Goal: Information Seeking & Learning: Learn about a topic

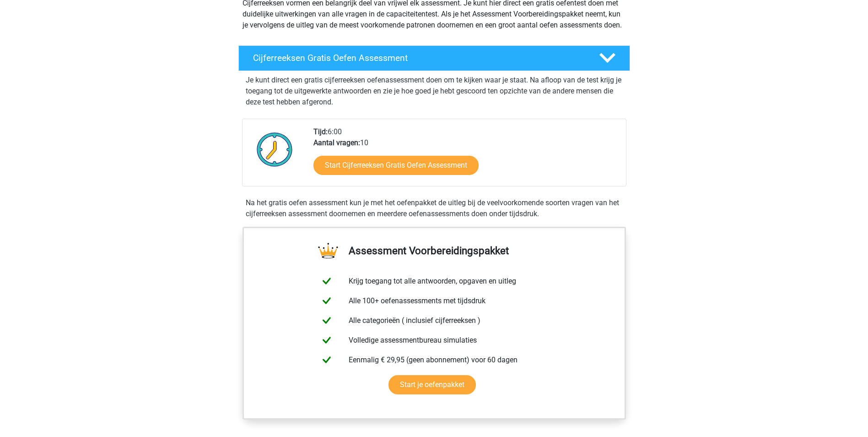
scroll to position [137, 0]
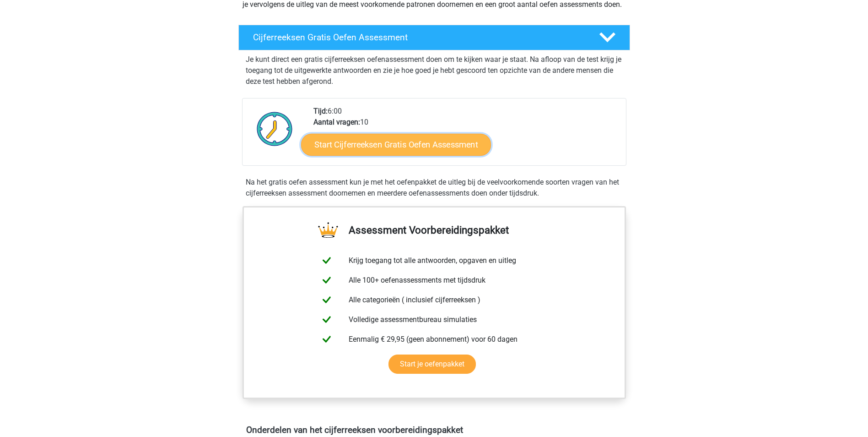
click at [394, 155] on link "Start Cijferreeksen Gratis Oefen Assessment" at bounding box center [396, 144] width 190 height 22
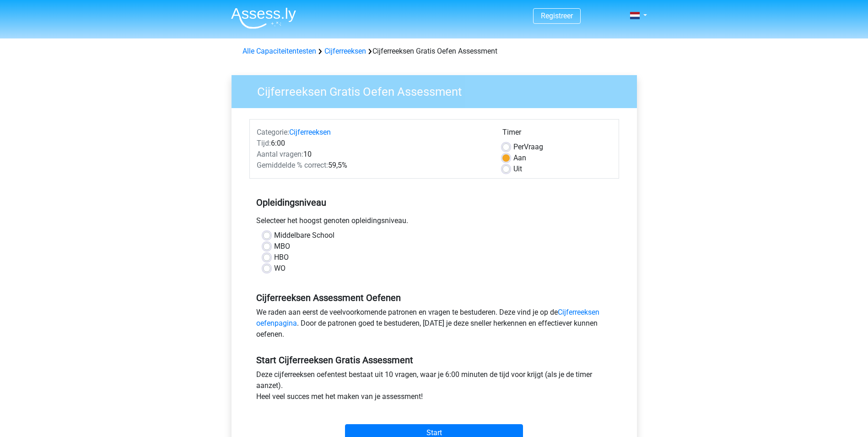
scroll to position [46, 0]
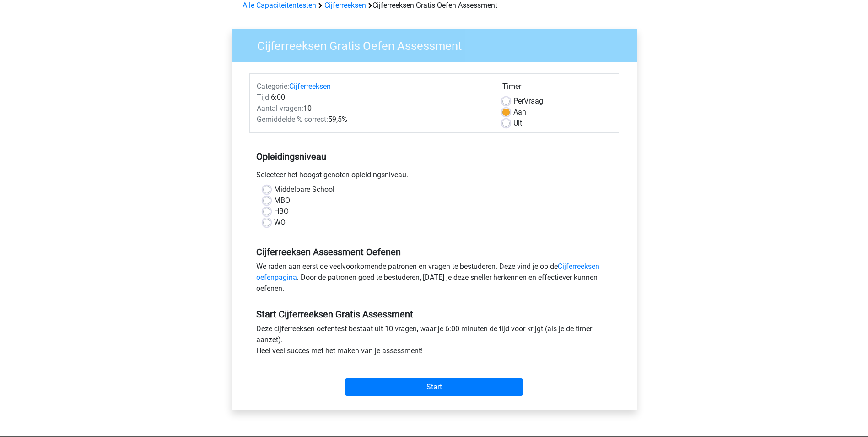
click at [274, 210] on label "HBO" at bounding box center [281, 211] width 15 height 11
click at [268, 210] on input "HBO" at bounding box center [266, 210] width 7 height 9
radio input "true"
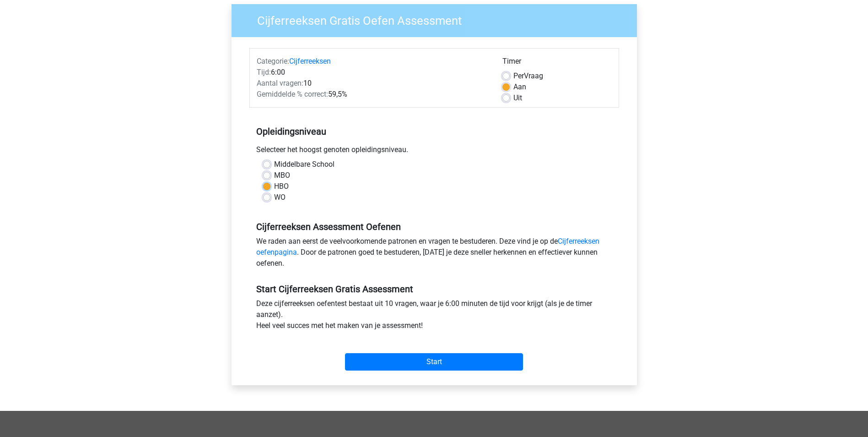
scroll to position [92, 0]
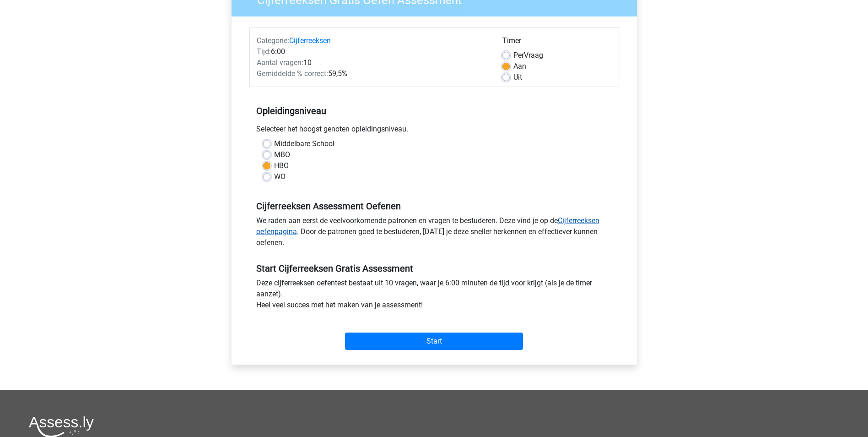
click at [578, 221] on link "Cijferreeksen oefenpagina" at bounding box center [427, 226] width 343 height 20
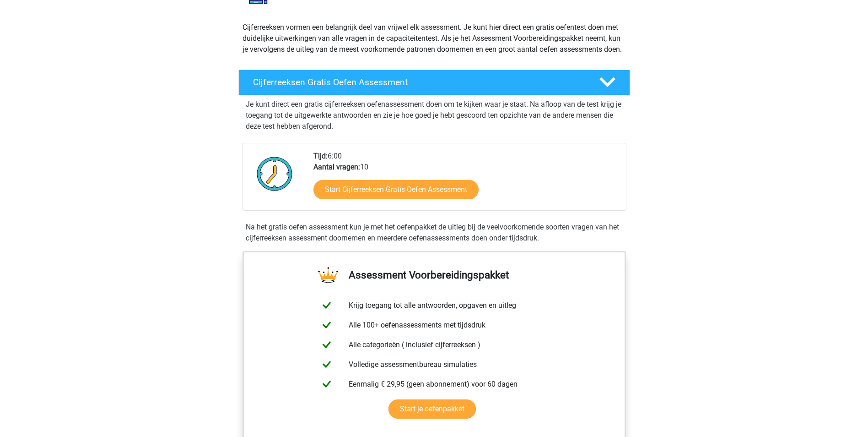
scroll to position [137, 0]
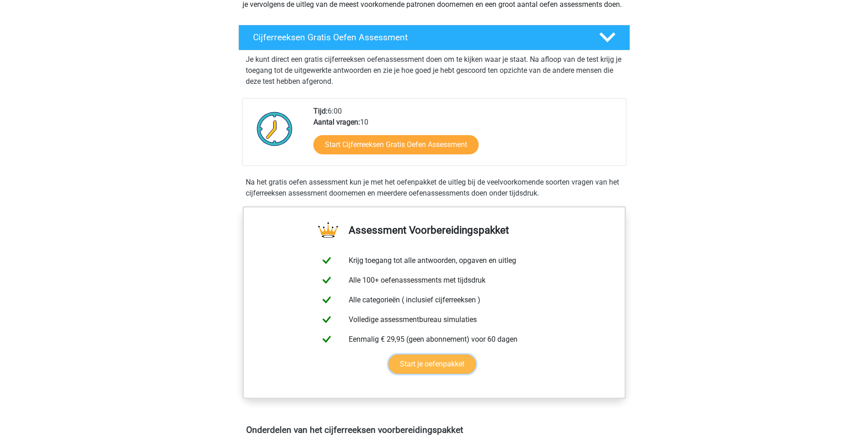
click at [445, 373] on link "Start je oefenpakket" at bounding box center [432, 363] width 87 height 19
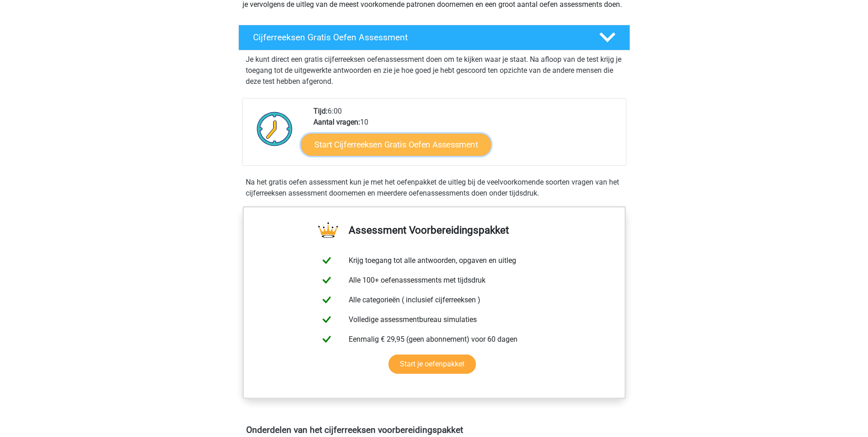
click at [421, 153] on link "Start Cijferreeksen Gratis Oefen Assessment" at bounding box center [396, 144] width 190 height 22
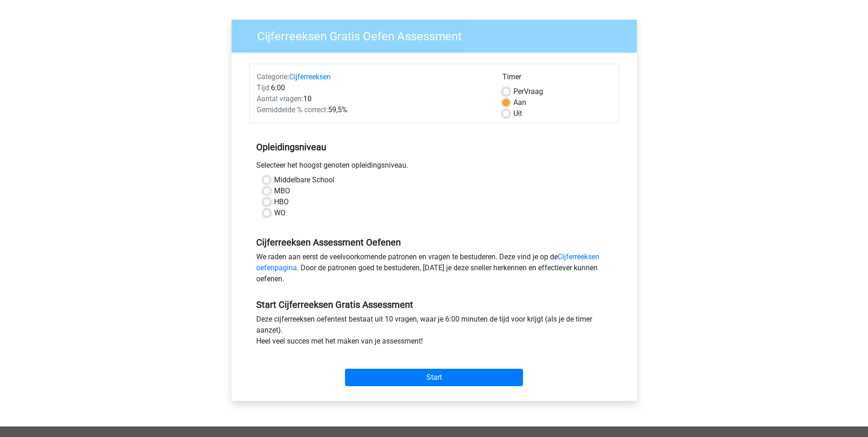
scroll to position [183, 0]
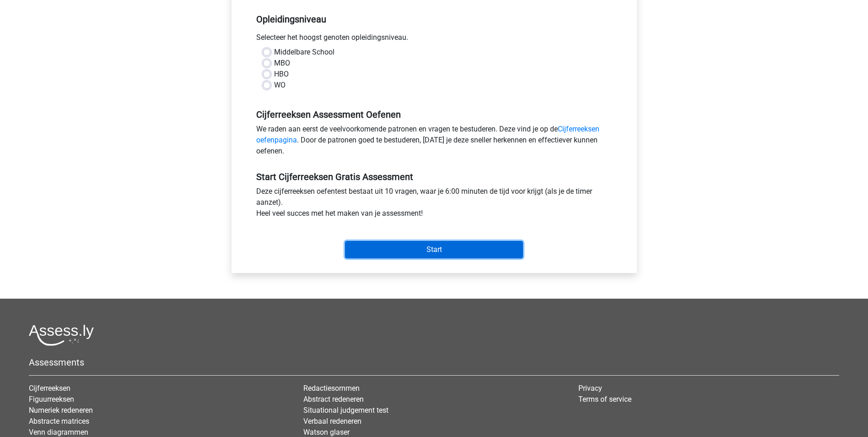
click at [429, 251] on input "Start" at bounding box center [434, 249] width 178 height 17
click at [428, 95] on div "Middelbare School MBO HBO WO" at bounding box center [434, 72] width 370 height 51
click at [274, 73] on label "HBO" at bounding box center [281, 74] width 15 height 11
click at [265, 73] on input "HBO" at bounding box center [266, 73] width 7 height 9
radio input "true"
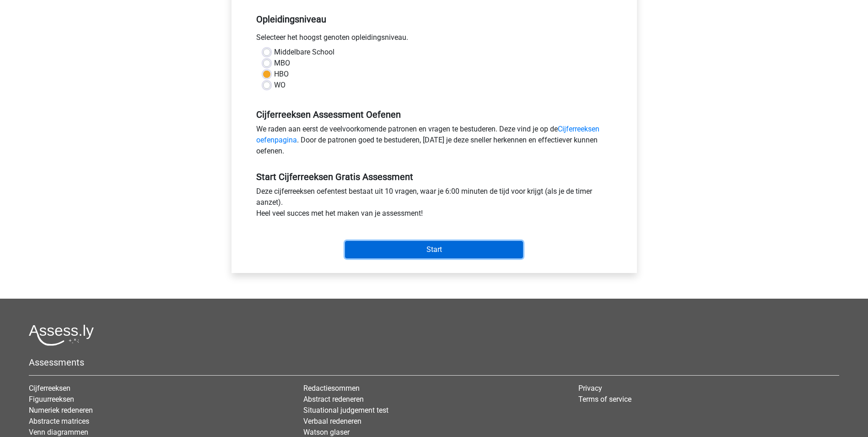
click at [430, 249] on input "Start" at bounding box center [434, 249] width 178 height 17
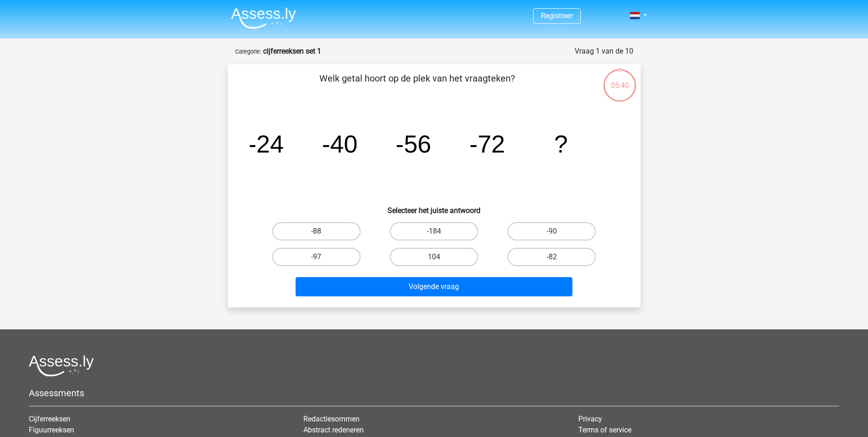
click at [324, 229] on label "-88" at bounding box center [316, 231] width 88 height 18
click at [322, 231] on input "-88" at bounding box center [319, 234] width 6 height 6
radio input "true"
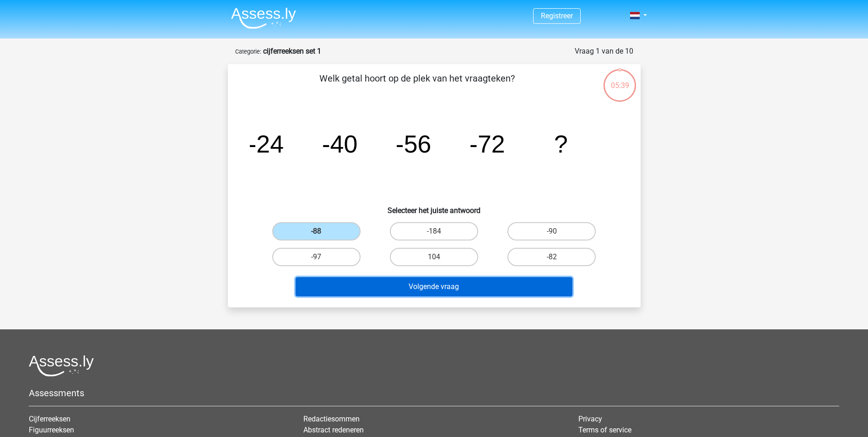
click at [441, 292] on button "Volgende vraag" at bounding box center [434, 286] width 277 height 19
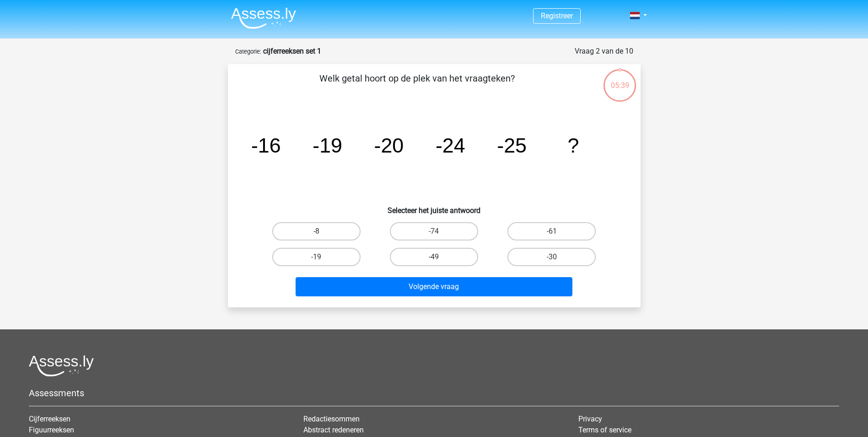
scroll to position [46, 0]
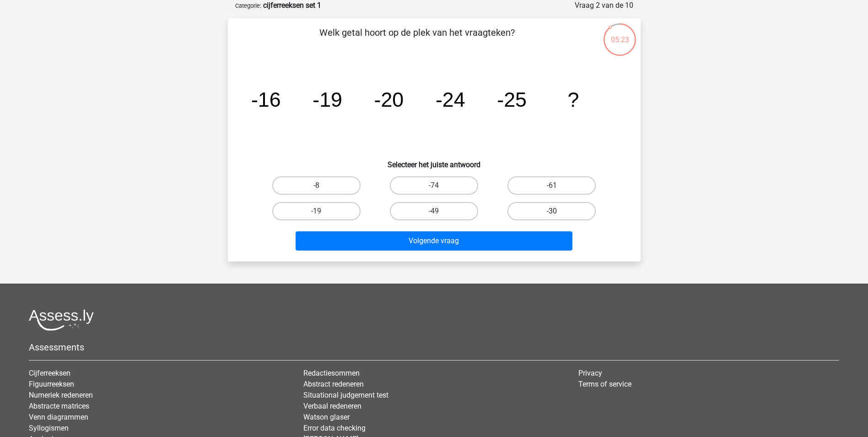
click at [535, 209] on label "-30" at bounding box center [552, 211] width 88 height 18
click at [552, 211] on input "-30" at bounding box center [555, 214] width 6 height 6
radio input "true"
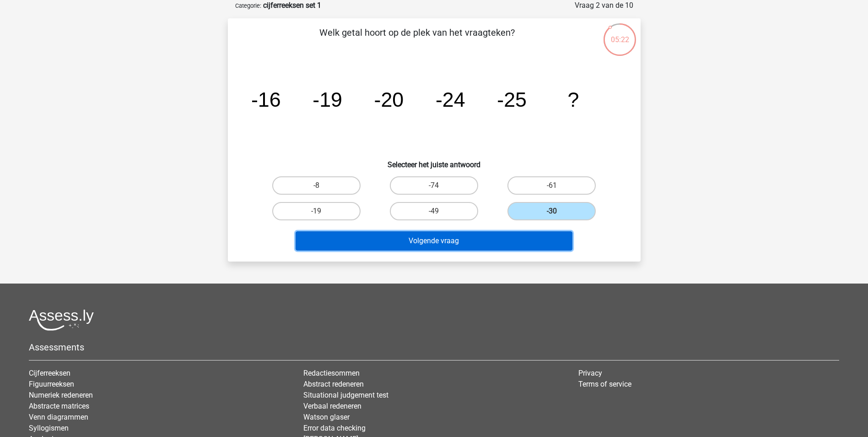
click at [472, 240] on button "Volgende vraag" at bounding box center [434, 240] width 277 height 19
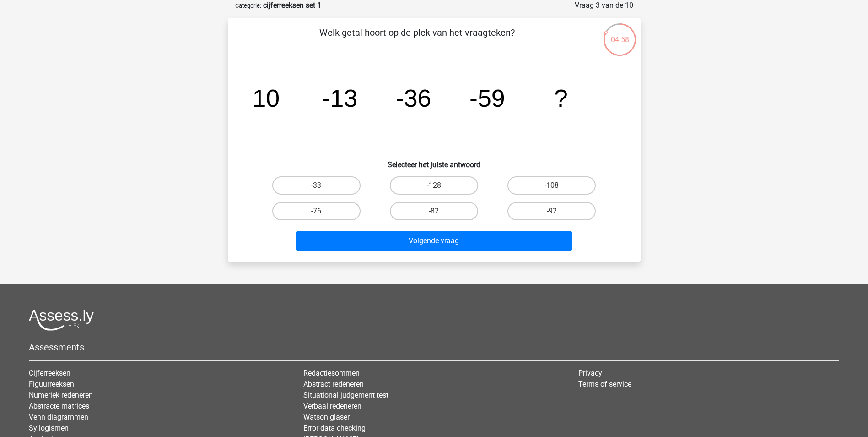
click at [439, 211] on input "-82" at bounding box center [437, 214] width 6 height 6
radio input "true"
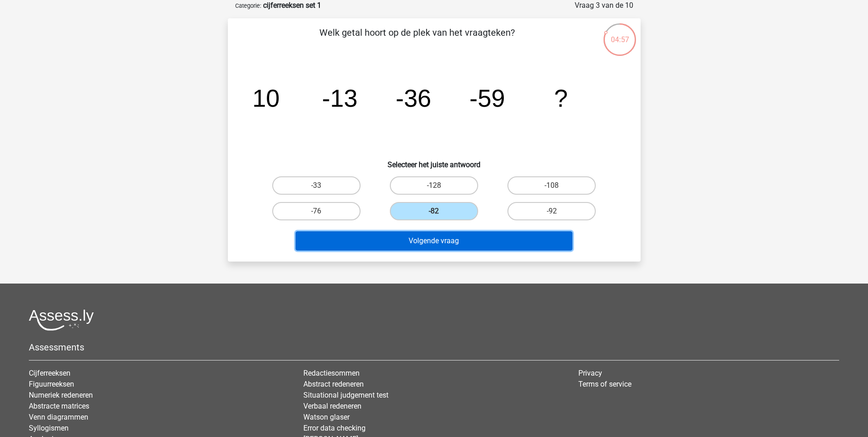
click at [448, 239] on button "Volgende vraag" at bounding box center [434, 240] width 277 height 19
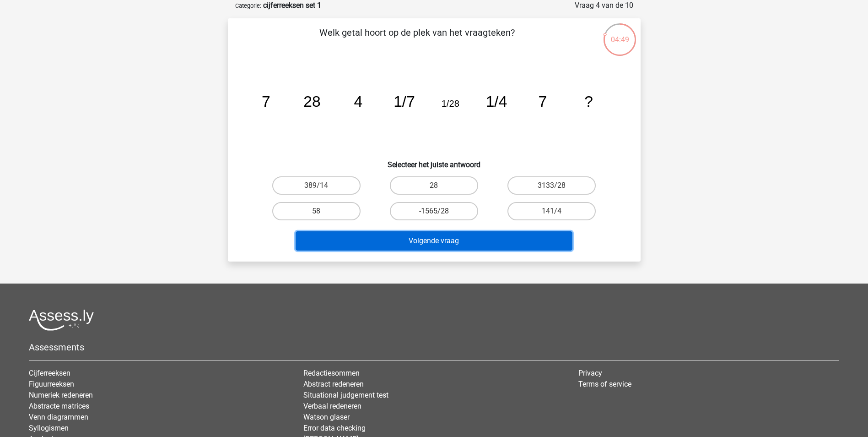
click at [448, 238] on button "Volgende vraag" at bounding box center [434, 240] width 277 height 19
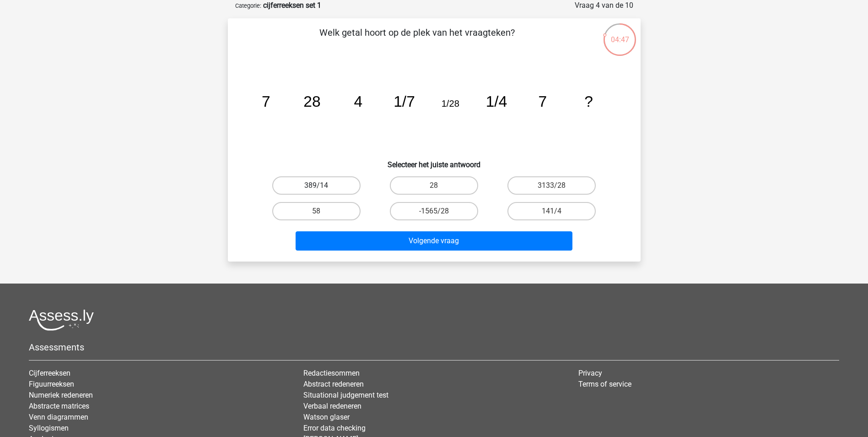
click at [336, 182] on label "389/14" at bounding box center [316, 185] width 88 height 18
click at [322, 185] on input "389/14" at bounding box center [319, 188] width 6 height 6
radio input "true"
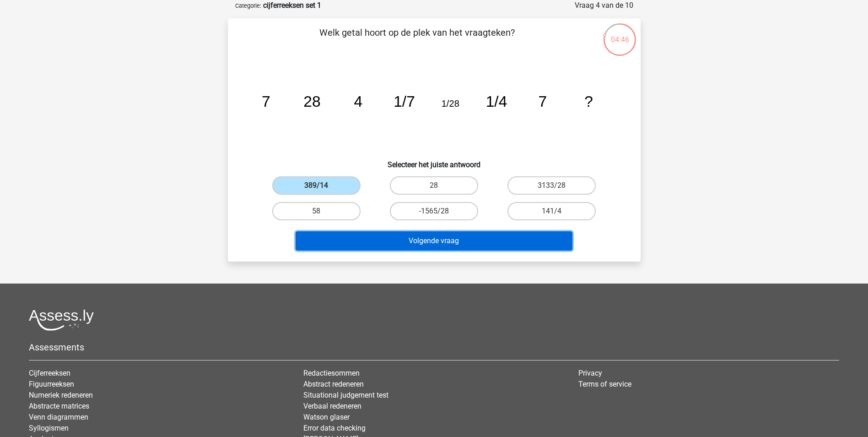
click at [439, 243] on button "Volgende vraag" at bounding box center [434, 240] width 277 height 19
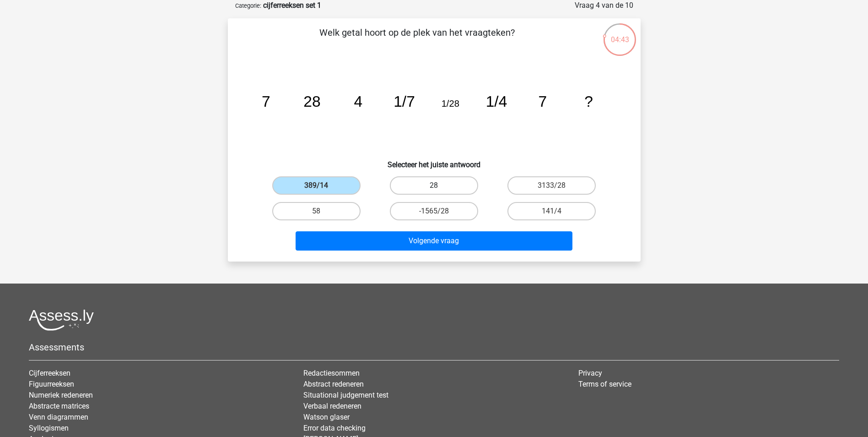
click at [427, 183] on label "28" at bounding box center [434, 185] width 88 height 18
click at [434, 185] on input "28" at bounding box center [437, 188] width 6 height 6
radio input "true"
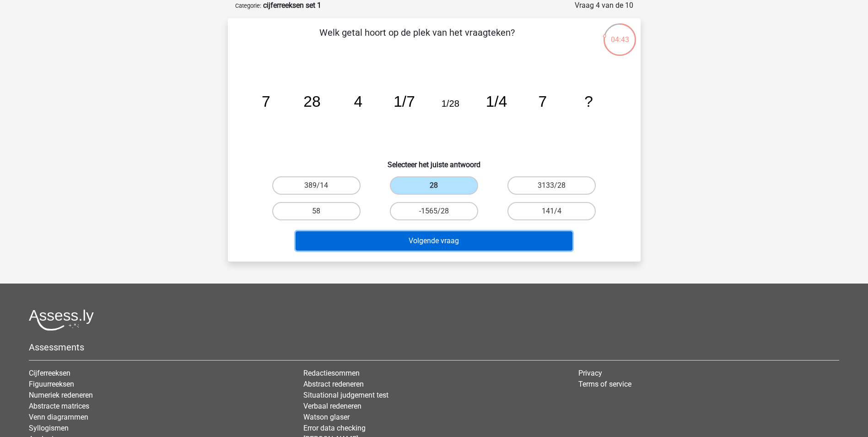
click at [442, 246] on button "Volgende vraag" at bounding box center [434, 240] width 277 height 19
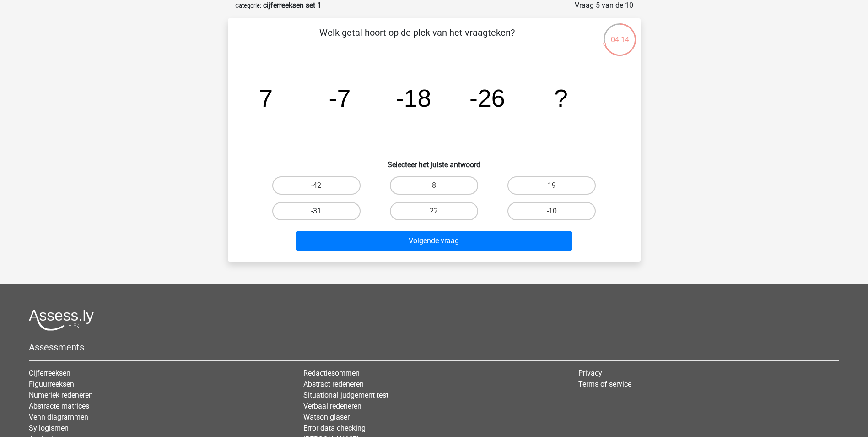
click at [334, 206] on label "-31" at bounding box center [316, 211] width 88 height 18
click at [322, 211] on input "-31" at bounding box center [319, 214] width 6 height 6
radio input "true"
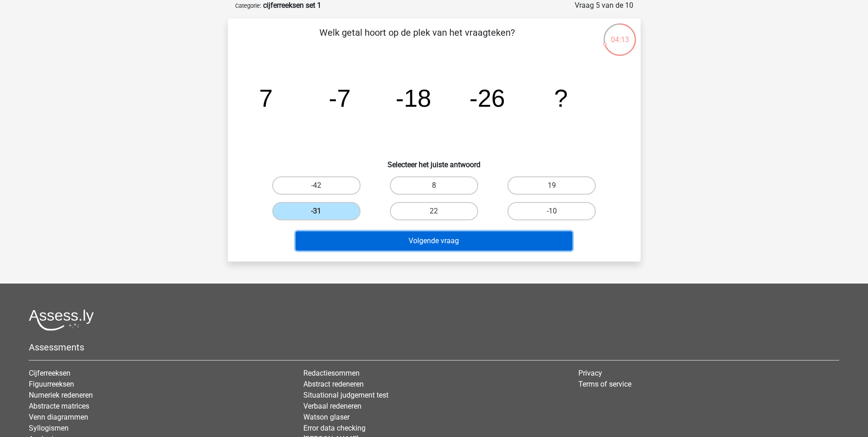
click at [448, 243] on button "Volgende vraag" at bounding box center [434, 240] width 277 height 19
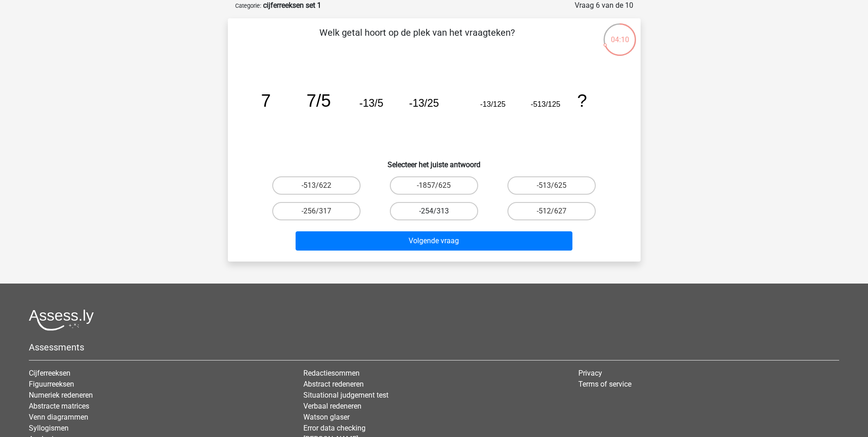
click at [433, 211] on label "-254/313" at bounding box center [434, 211] width 88 height 18
click at [434, 211] on input "-254/313" at bounding box center [437, 214] width 6 height 6
radio input "true"
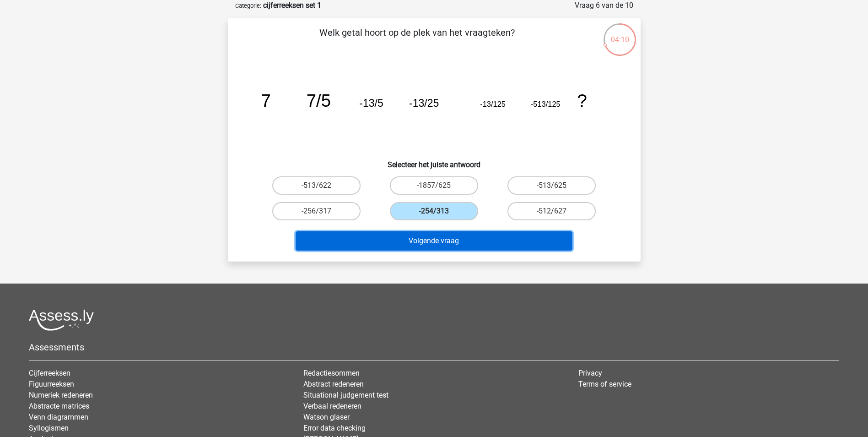
click at [440, 239] on button "Volgende vraag" at bounding box center [434, 240] width 277 height 19
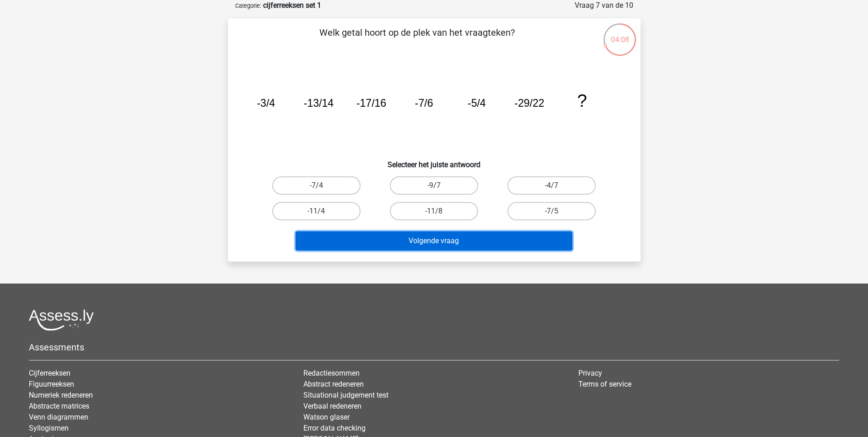
click at [440, 239] on button "Volgende vraag" at bounding box center [434, 240] width 277 height 19
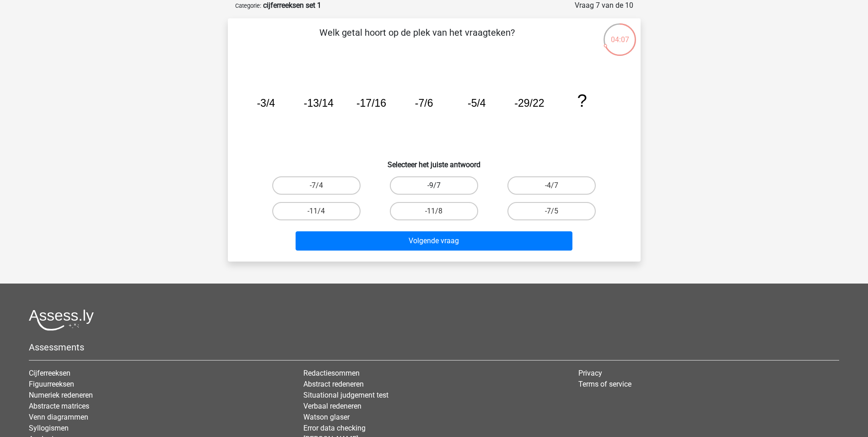
click at [437, 180] on label "-9/7" at bounding box center [434, 185] width 88 height 18
click at [437, 185] on input "-9/7" at bounding box center [437, 188] width 6 height 6
radio input "true"
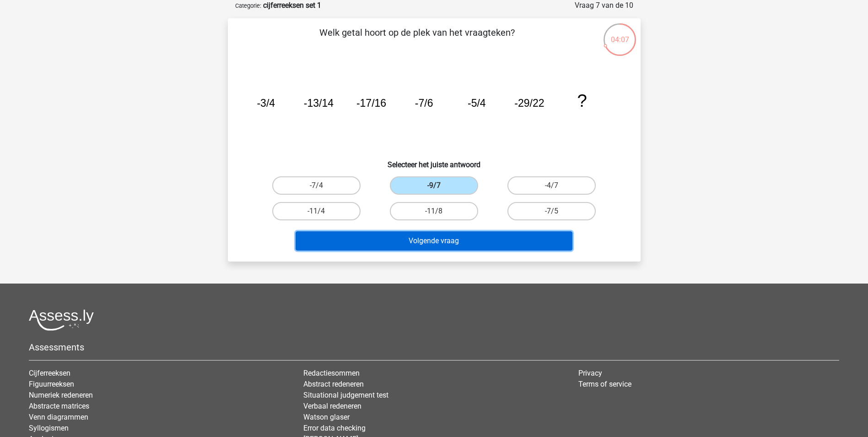
click at [444, 239] on button "Volgende vraag" at bounding box center [434, 240] width 277 height 19
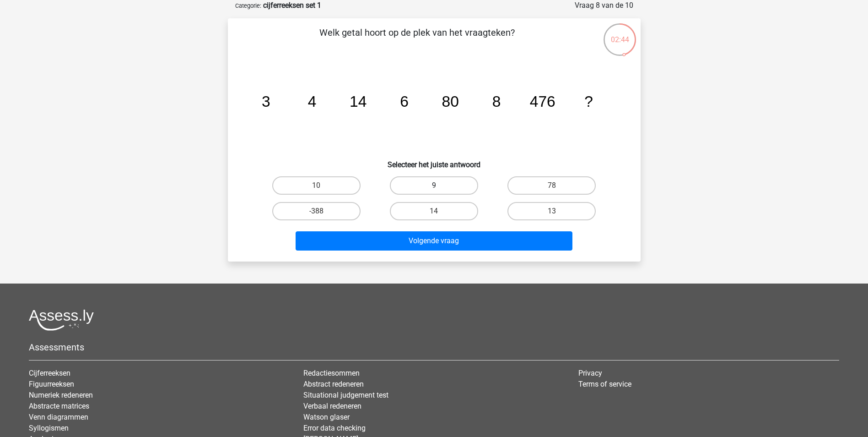
click at [428, 182] on label "9" at bounding box center [434, 185] width 88 height 18
click at [434, 185] on input "9" at bounding box center [437, 188] width 6 height 6
radio input "true"
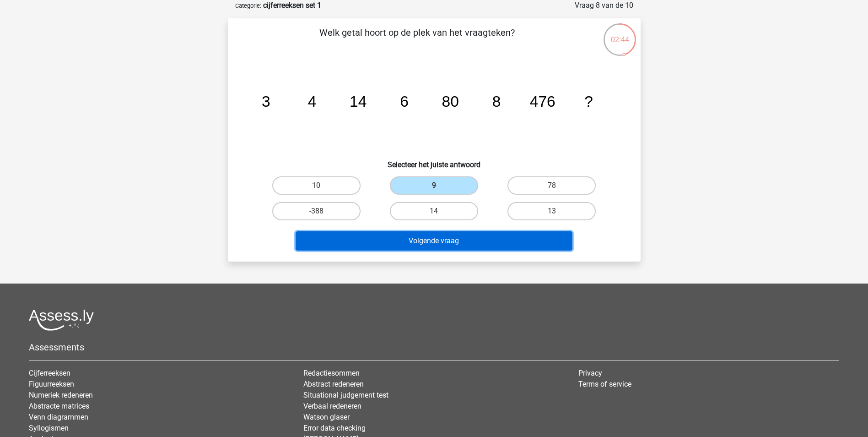
click at [439, 238] on button "Volgende vraag" at bounding box center [434, 240] width 277 height 19
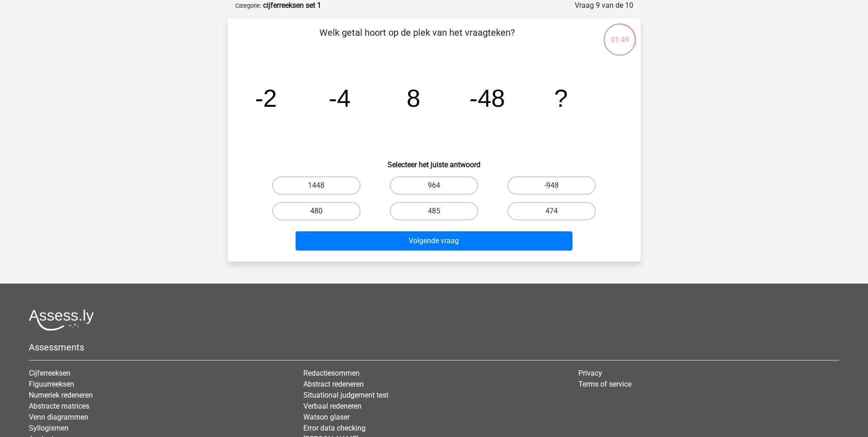
click at [333, 207] on label "480" at bounding box center [316, 211] width 88 height 18
click at [322, 211] on input "480" at bounding box center [319, 214] width 6 height 6
radio input "true"
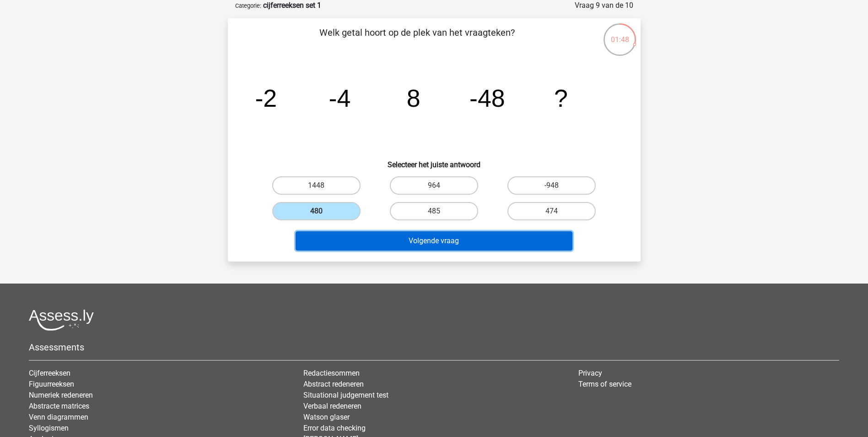
click at [436, 241] on button "Volgende vraag" at bounding box center [434, 240] width 277 height 19
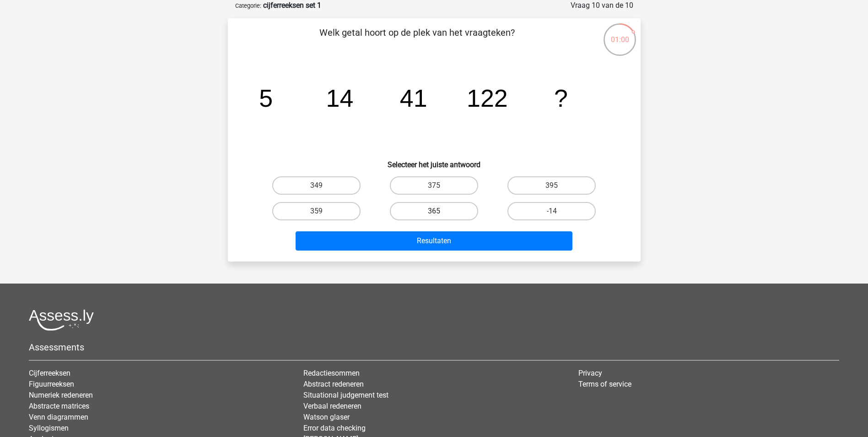
click at [440, 209] on label "365" at bounding box center [434, 211] width 88 height 18
click at [440, 211] on input "365" at bounding box center [437, 214] width 6 height 6
radio input "true"
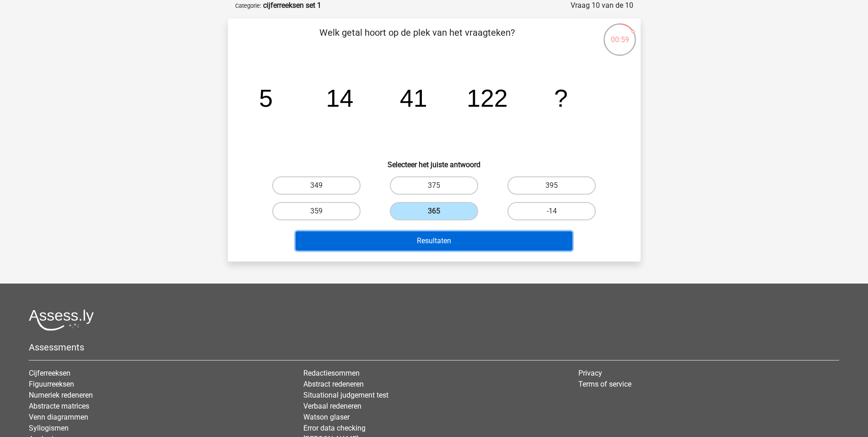
click at [441, 239] on button "Resultaten" at bounding box center [434, 240] width 277 height 19
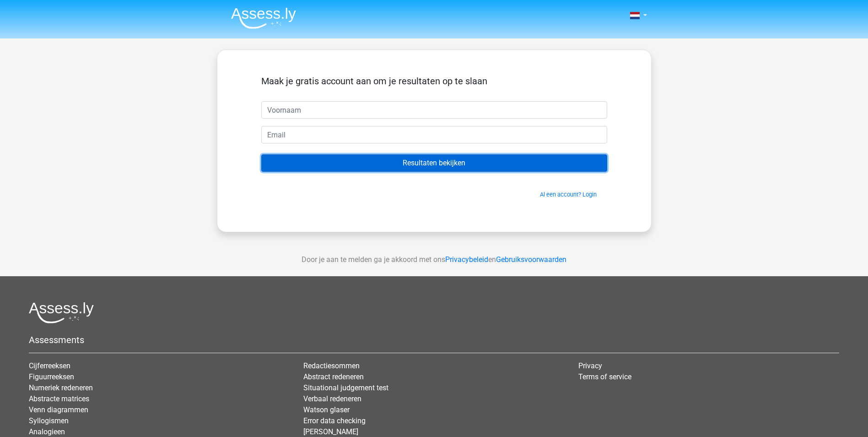
click at [427, 160] on input "Resultaten bekijken" at bounding box center [434, 162] width 346 height 17
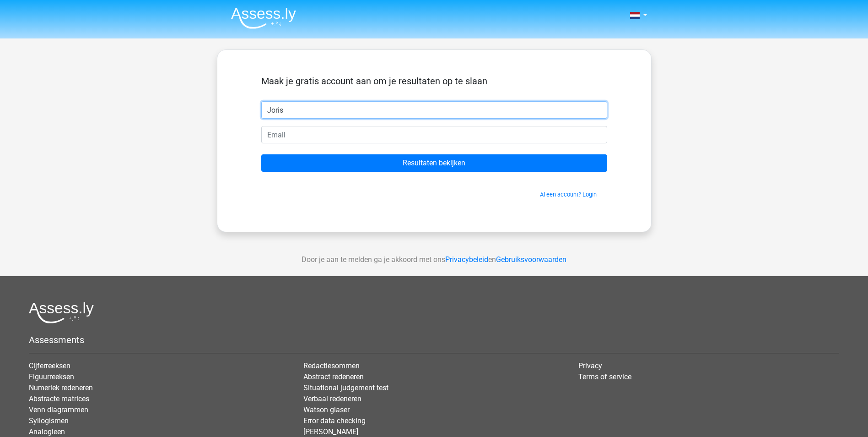
type input "Joris"
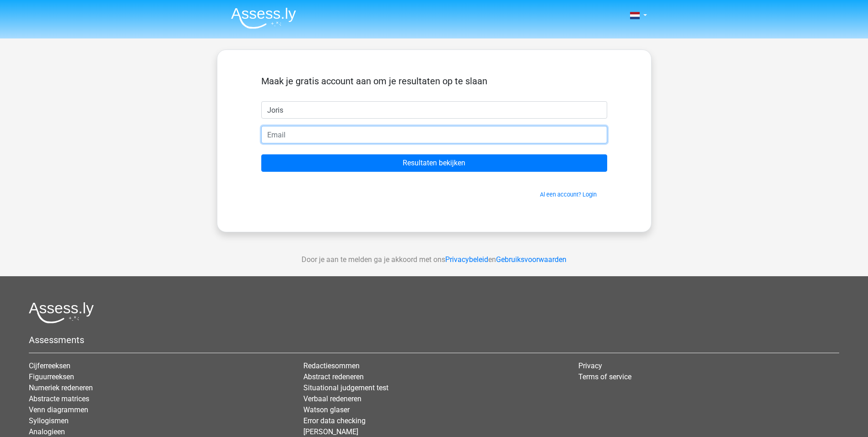
click at [295, 129] on input "email" at bounding box center [434, 134] width 346 height 17
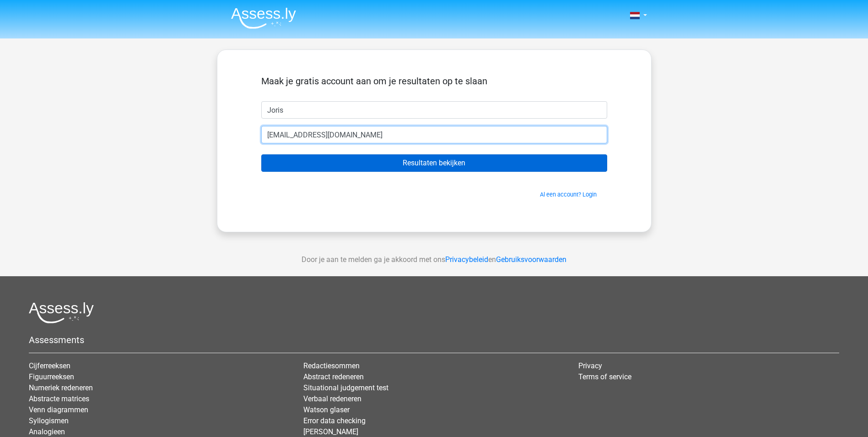
type input "[EMAIL_ADDRESS][DOMAIN_NAME]"
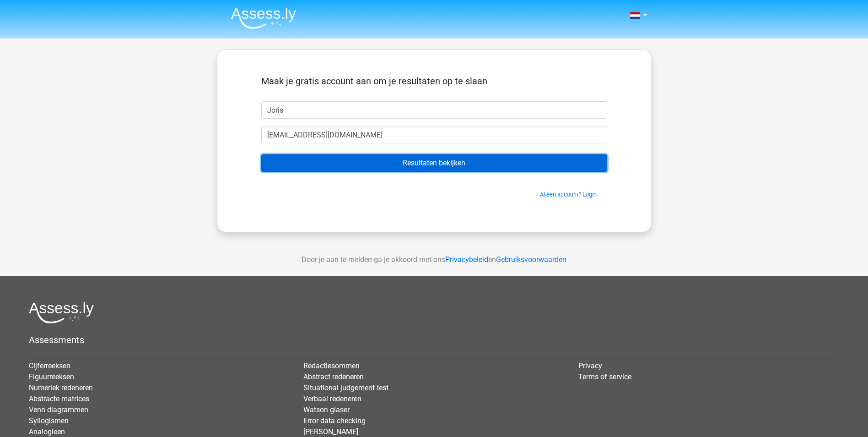
click at [440, 164] on input "Resultaten bekijken" at bounding box center [434, 162] width 346 height 17
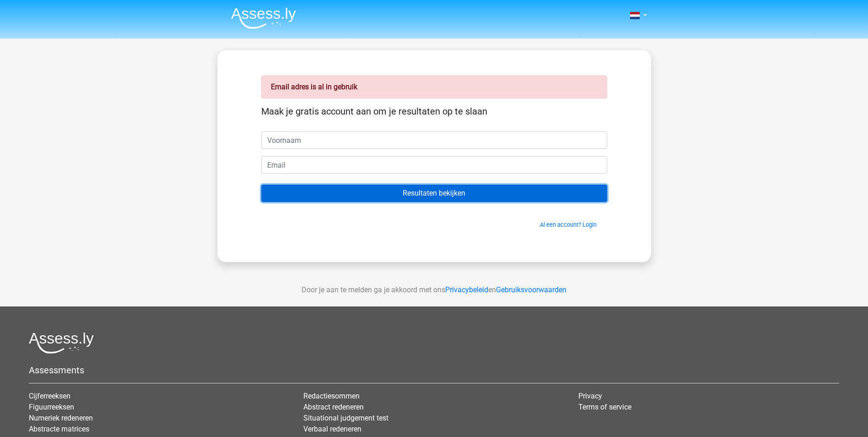
click at [460, 193] on input "Resultaten bekijken" at bounding box center [434, 192] width 346 height 17
